Goal: Navigation & Orientation: Find specific page/section

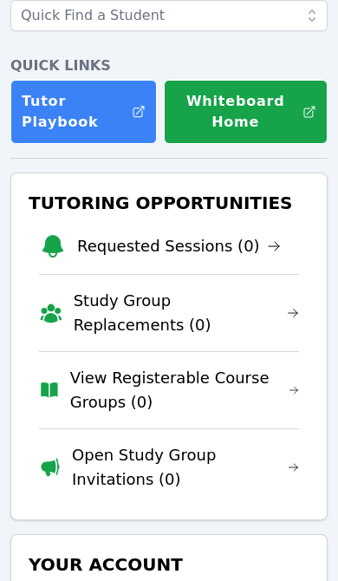
scroll to position [169, 0]
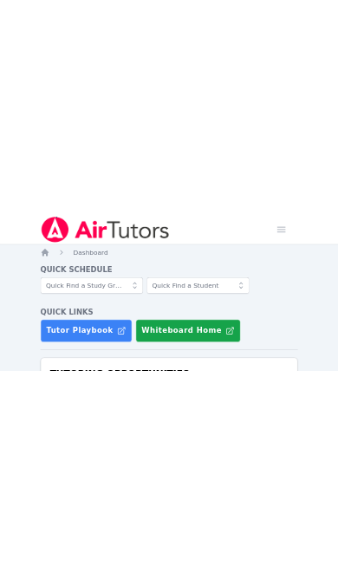
scroll to position [32, 0]
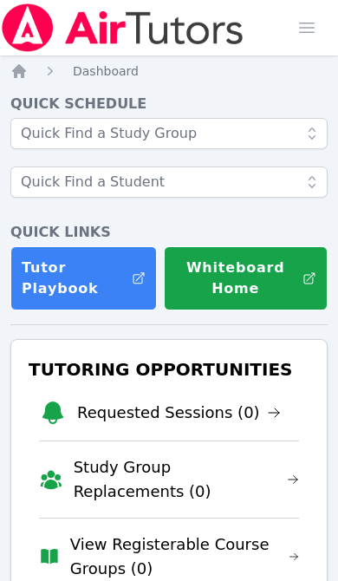
click at [21, 76] on icon "Breadcrumb" at bounding box center [19, 71] width 14 height 14
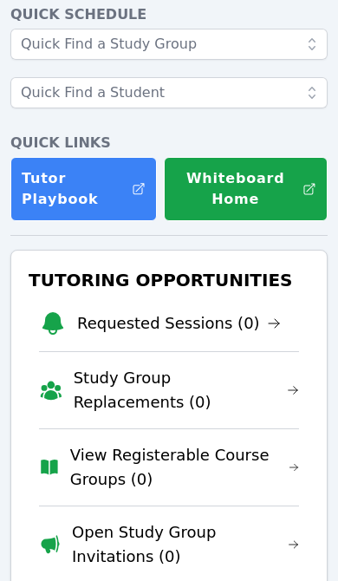
scroll to position [181, 0]
